Goal: Book appointment/travel/reservation

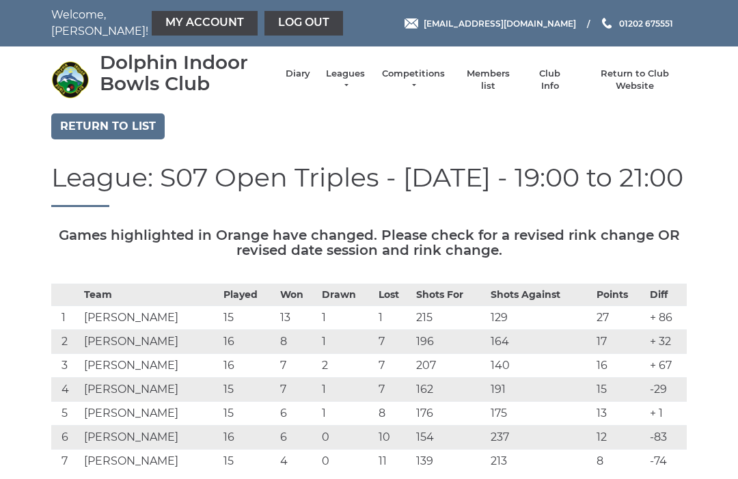
click at [148, 129] on link "Return to list" at bounding box center [107, 126] width 113 height 26
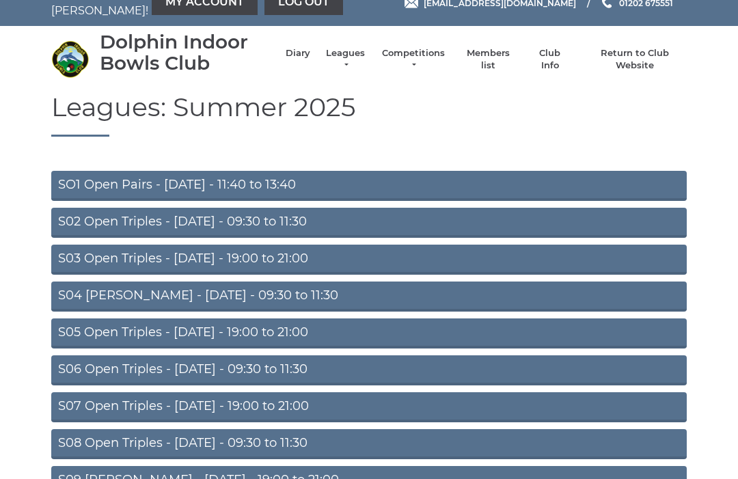
scroll to position [57, 0]
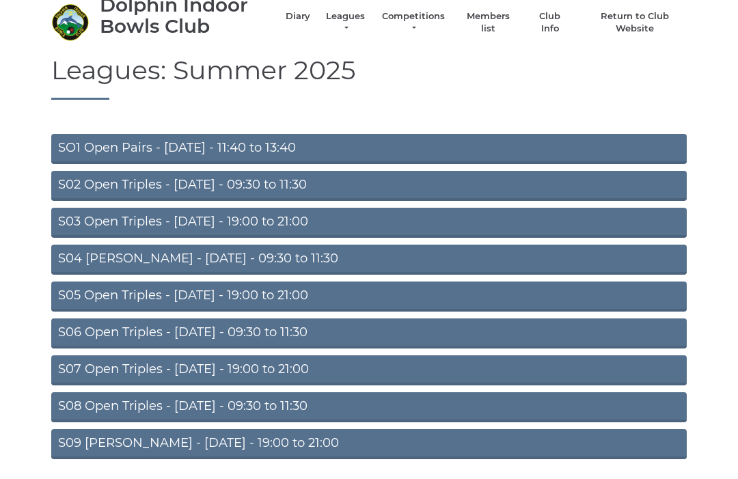
click at [266, 406] on link "S08 Open Triples - Friday - 09:30 to 11:30" at bounding box center [368, 408] width 635 height 30
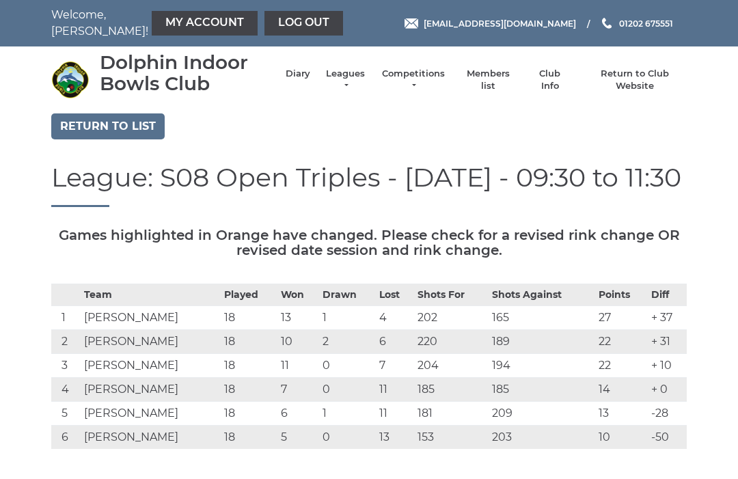
click at [295, 69] on link "Diary" at bounding box center [298, 74] width 25 height 12
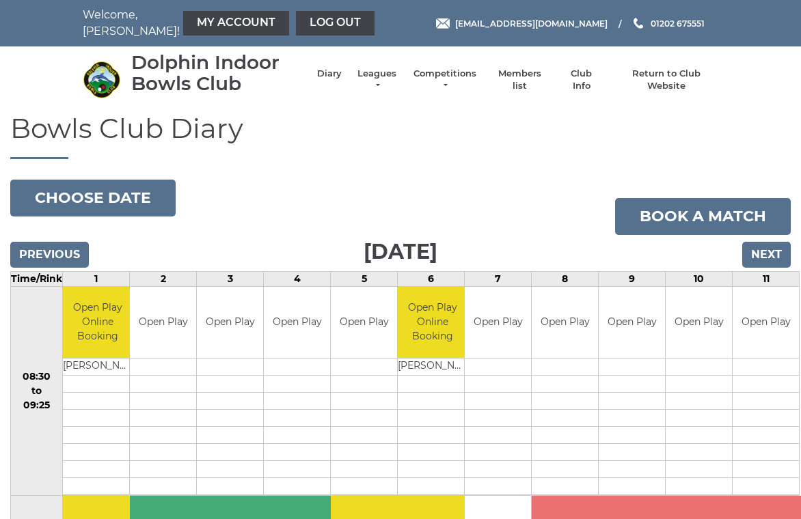
scroll to position [6, 0]
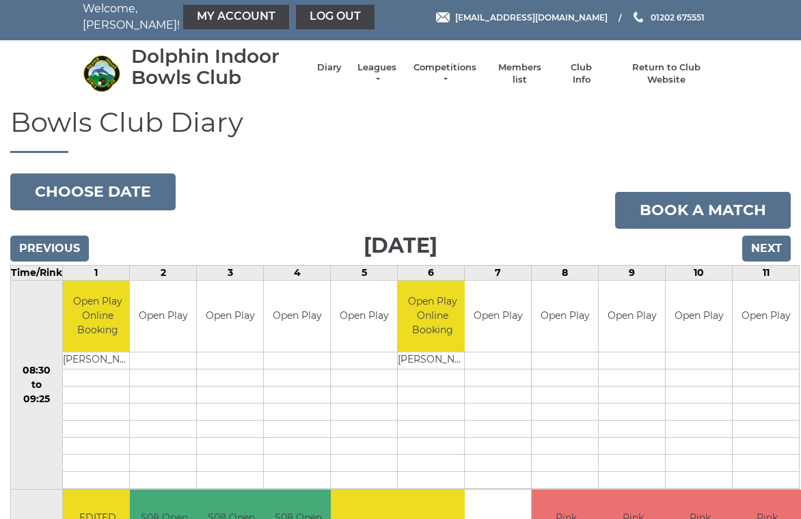
click at [773, 248] on input "Next" at bounding box center [766, 249] width 49 height 26
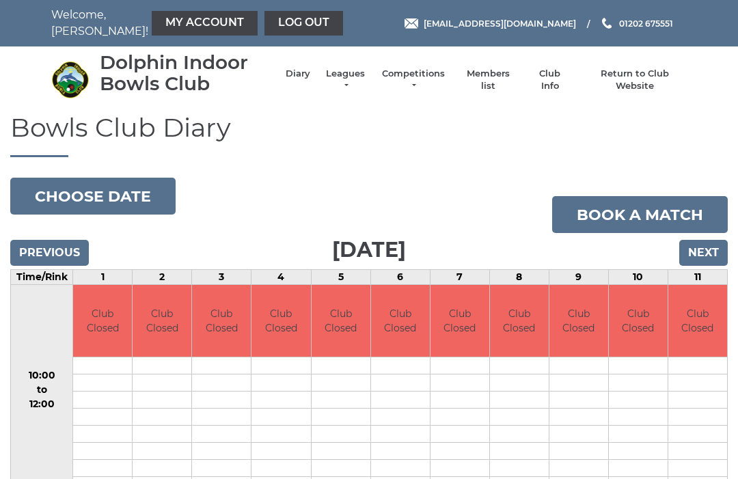
click at [712, 252] on input "Next" at bounding box center [703, 253] width 49 height 26
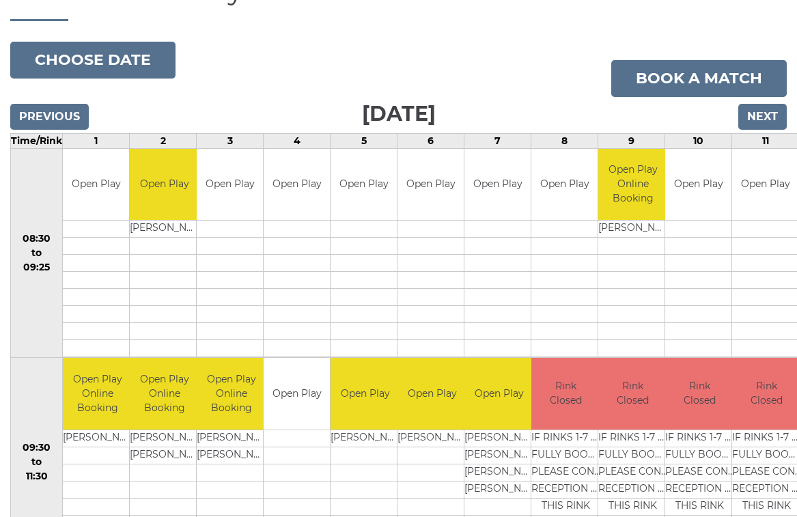
scroll to position [138, 0]
click at [701, 79] on link "Book a match" at bounding box center [700, 78] width 176 height 37
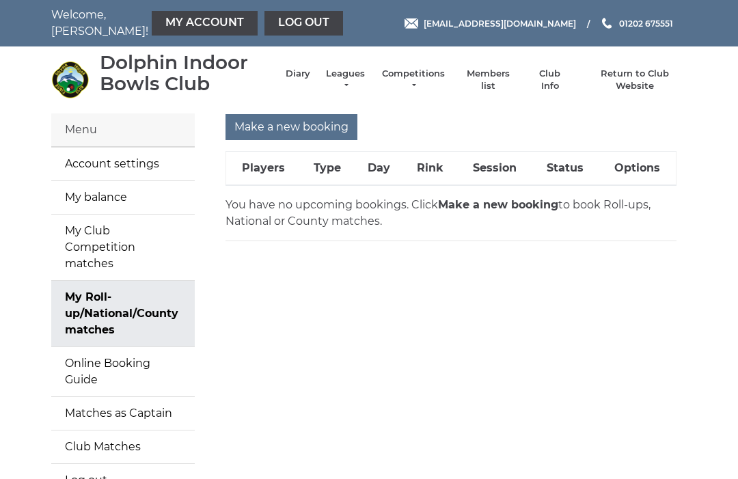
click at [307, 128] on input "Make a new booking" at bounding box center [291, 127] width 132 height 26
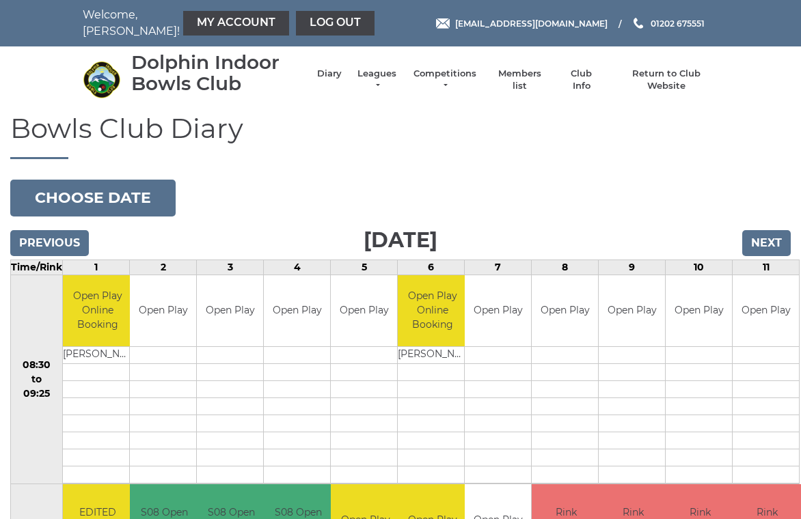
scroll to position [6, 0]
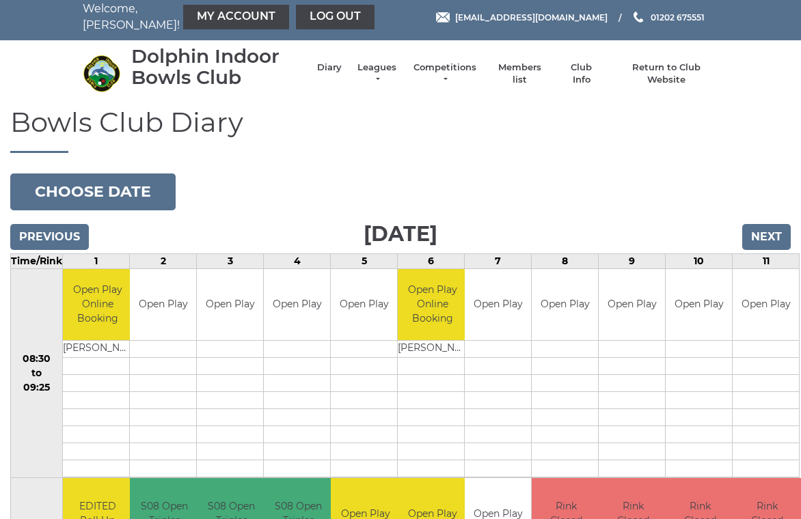
click at [771, 234] on input "Next" at bounding box center [766, 237] width 49 height 26
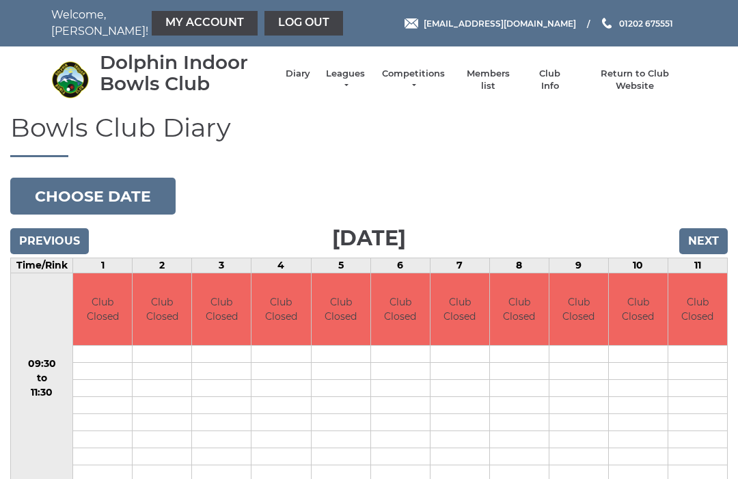
click at [710, 238] on input "Next" at bounding box center [703, 241] width 49 height 26
click at [713, 244] on input "Next" at bounding box center [703, 241] width 49 height 26
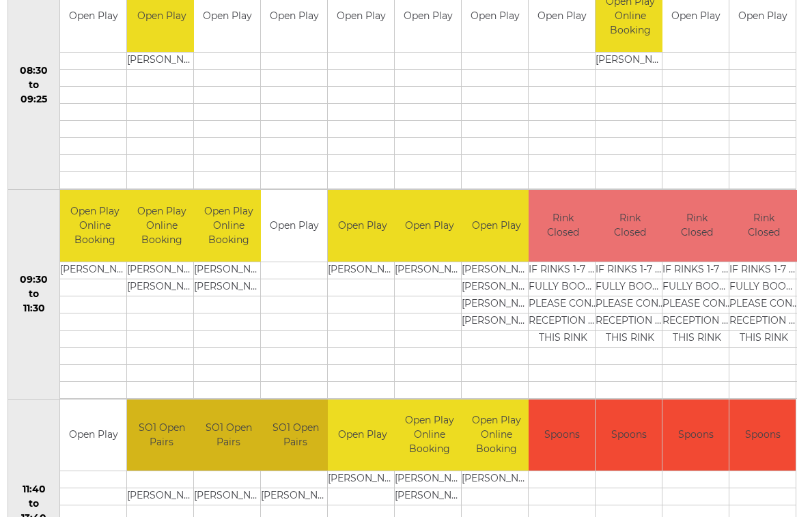
scroll to position [295, 3]
click at [0, 0] on link "Book slot" at bounding box center [0, 0] width 0 height 0
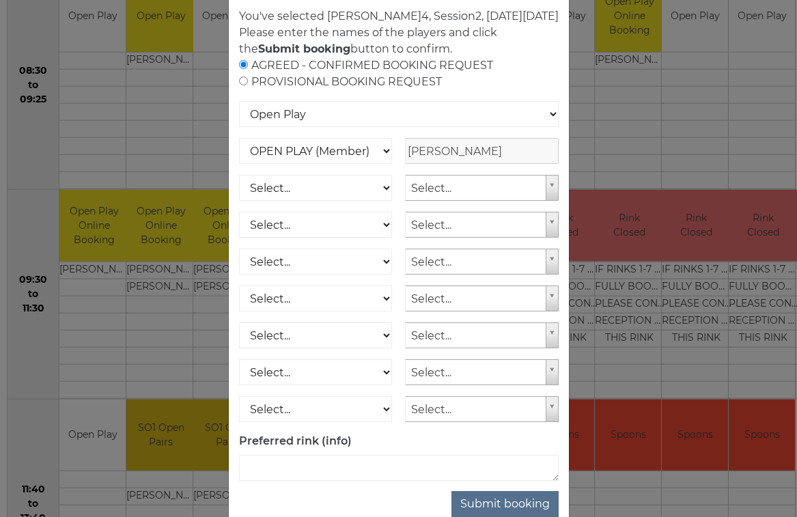
scroll to position [68, 0]
click at [512, 517] on button "Submit booking" at bounding box center [505, 506] width 107 height 26
